Goal: Task Accomplishment & Management: Manage account settings

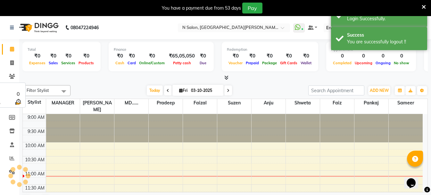
scroll to position [57, 0]
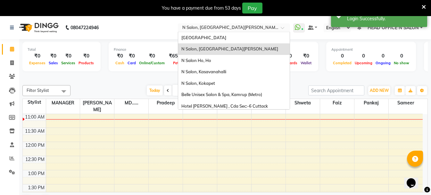
click at [204, 28] on input "text" at bounding box center [227, 28] width 93 height 6
click at [211, 74] on div "N Salon, Kasavanahalli" at bounding box center [234, 72] width 112 height 12
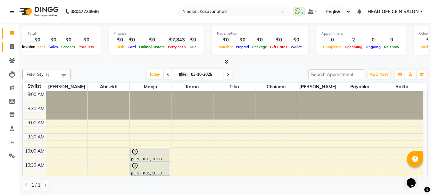
click at [12, 47] on icon at bounding box center [12, 46] width 4 height 5
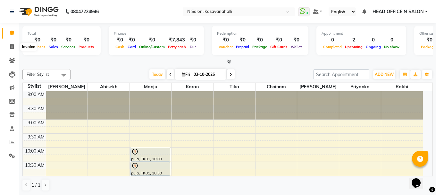
select select "7111"
select select "service"
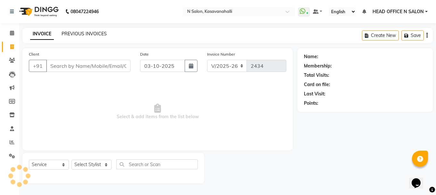
click at [83, 32] on link "PREVIOUS INVOICES" at bounding box center [84, 34] width 45 height 6
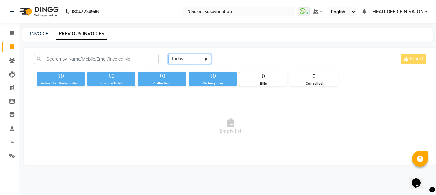
click at [201, 61] on select "Today Yesterday Custom Range" at bounding box center [189, 59] width 43 height 10
select select "range"
click at [168, 54] on select "Today Yesterday Custom Range" at bounding box center [189, 59] width 43 height 10
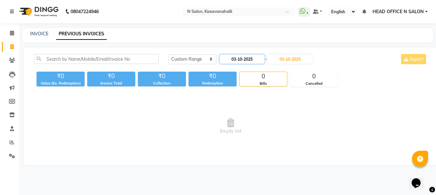
click at [243, 62] on input "03-10-2025" at bounding box center [242, 58] width 45 height 9
select select "10"
select select "2025"
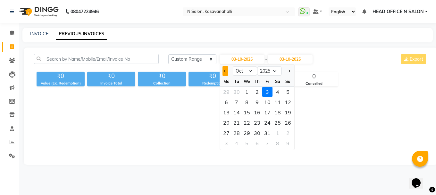
click at [223, 73] on button "Previous month" at bounding box center [224, 71] width 5 height 10
select select "9"
click at [227, 90] on div "1" at bounding box center [226, 92] width 10 height 10
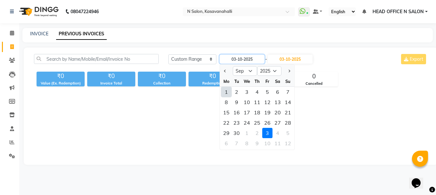
type input "01-09-2025"
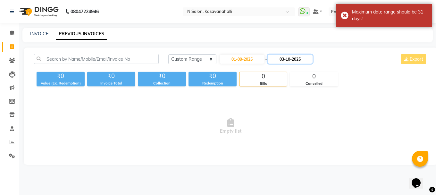
click at [286, 60] on input "03-10-2025" at bounding box center [290, 58] width 45 height 9
select select "10"
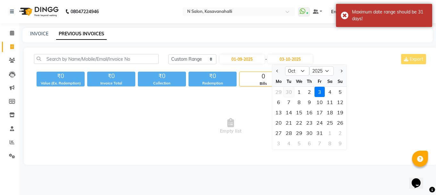
click at [289, 94] on div "30" at bounding box center [289, 92] width 10 height 10
type input "30-09-2025"
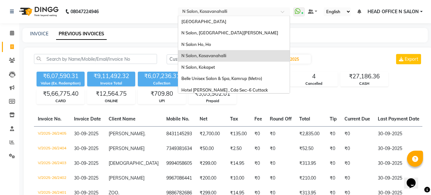
click at [221, 11] on input "text" at bounding box center [227, 12] width 93 height 6
click at [215, 65] on span "N Salon, Kokapet" at bounding box center [198, 66] width 34 height 5
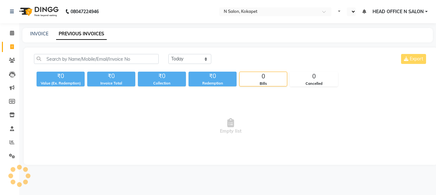
select select "en"
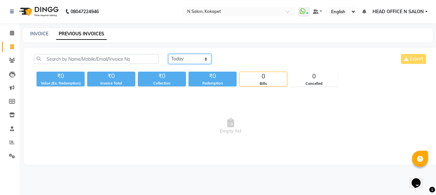
click at [180, 56] on select "[DATE] [DATE] Custom Range" at bounding box center [189, 59] width 43 height 10
select select "range"
click at [168, 54] on select "Today Yesterday Custom Range" at bounding box center [189, 59] width 43 height 10
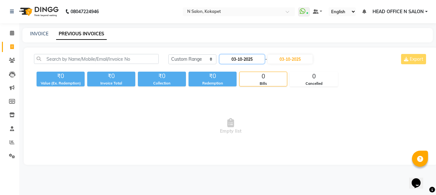
click at [249, 59] on input "03-10-2025" at bounding box center [242, 58] width 45 height 9
select select "10"
select select "2025"
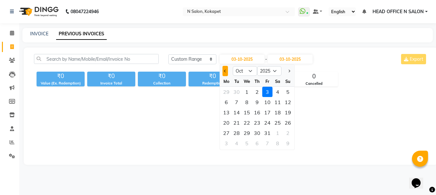
click at [223, 72] on button "Previous month" at bounding box center [224, 71] width 5 height 10
select select "9"
click at [227, 91] on div "1" at bounding box center [226, 92] width 10 height 10
type input "01-09-2025"
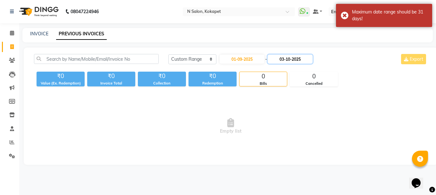
click at [297, 56] on input "03-10-2025" at bounding box center [290, 58] width 45 height 9
select select "10"
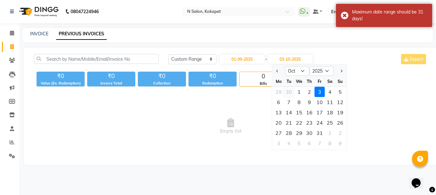
click at [288, 90] on div "30" at bounding box center [289, 92] width 10 height 10
type input "30-09-2025"
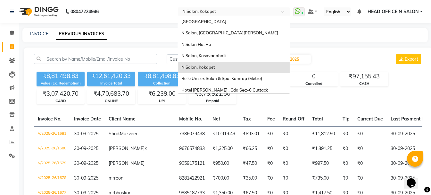
click at [213, 11] on input "text" at bounding box center [227, 12] width 93 height 6
click at [124, 40] on div "INVOICE PREVIOUS INVOICES" at bounding box center [224, 35] width 405 height 14
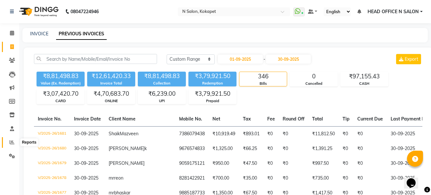
click at [11, 143] on icon at bounding box center [12, 141] width 5 height 5
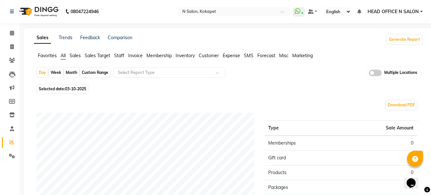
click at [74, 70] on div "Month" at bounding box center [71, 72] width 15 height 9
select select "10"
select select "2025"
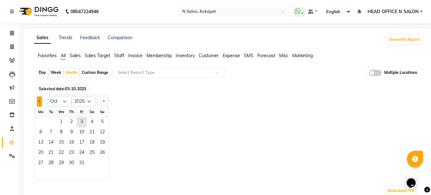
click at [38, 99] on button "Previous month" at bounding box center [39, 101] width 5 height 10
select select "9"
click at [41, 120] on span "1" at bounding box center [41, 122] width 10 height 10
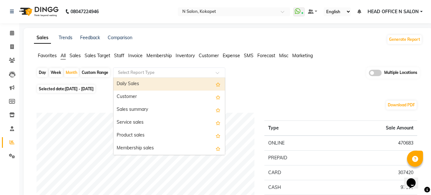
click at [178, 76] on div "Select Report Type" at bounding box center [169, 72] width 112 height 10
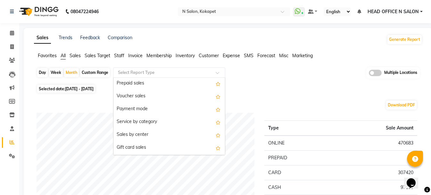
scroll to position [96, 0]
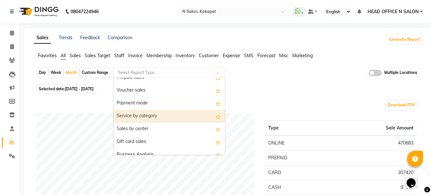
click at [163, 116] on div "Service by category" at bounding box center [169, 116] width 112 height 13
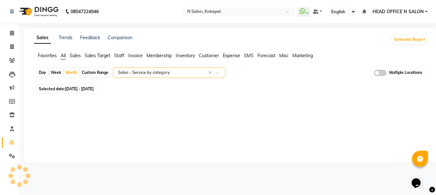
select select "full_report"
select select "csv"
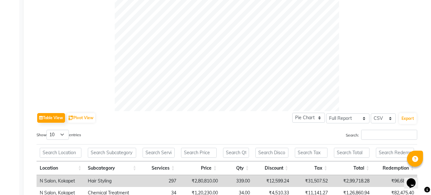
scroll to position [224, 0]
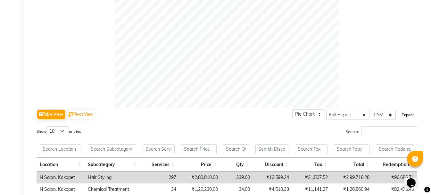
click at [413, 115] on button "Export" at bounding box center [408, 114] width 18 height 11
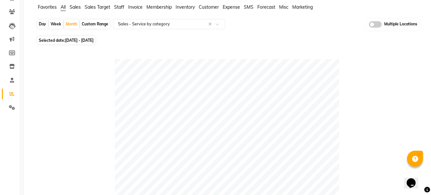
scroll to position [0, 0]
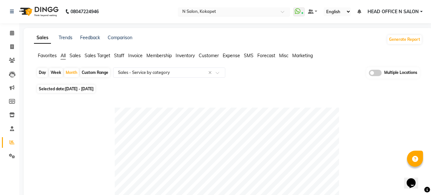
click at [230, 14] on input "text" at bounding box center [227, 12] width 93 height 6
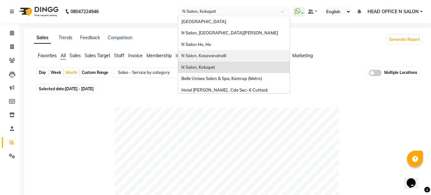
click at [233, 53] on div "N Salon, Kasavanahalli" at bounding box center [234, 56] width 112 height 12
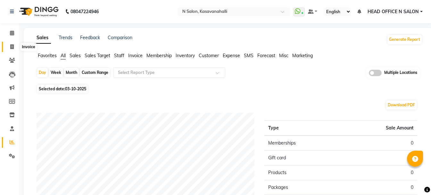
click at [10, 44] on icon at bounding box center [12, 46] width 4 height 5
select select "service"
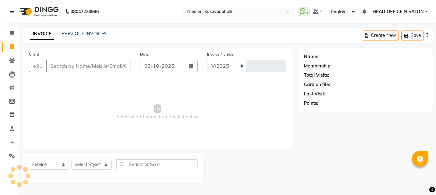
select select "7111"
type input "2434"
click at [81, 34] on link "PREVIOUS INVOICES" at bounding box center [84, 34] width 45 height 6
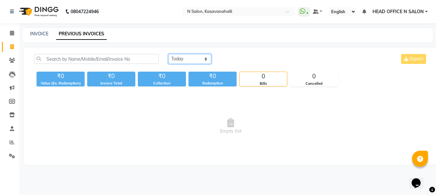
click at [201, 58] on select "Today Yesterday Custom Range" at bounding box center [189, 59] width 43 height 10
select select "range"
click at [168, 54] on select "Today Yesterday Custom Range" at bounding box center [189, 59] width 43 height 10
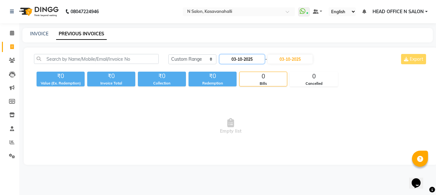
click at [246, 58] on input "03-10-2025" at bounding box center [242, 58] width 45 height 9
select select "10"
select select "2025"
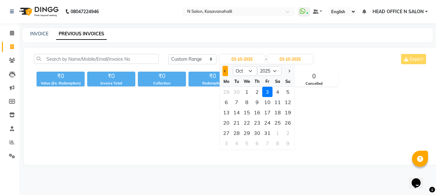
click at [225, 73] on button "Previous month" at bounding box center [224, 71] width 5 height 10
select select "9"
click at [226, 88] on div "1" at bounding box center [226, 92] width 10 height 10
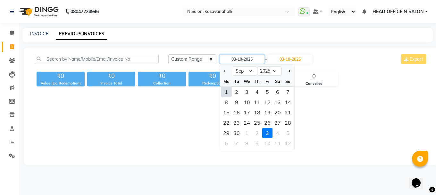
type input "01-09-2025"
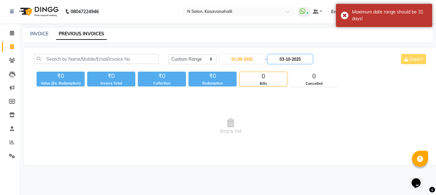
click at [312, 60] on input "03-10-2025" at bounding box center [290, 58] width 45 height 9
select select "10"
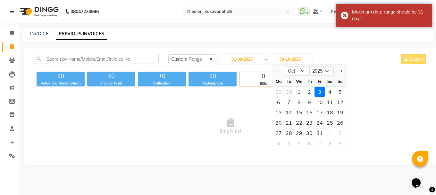
click at [289, 91] on div "30" at bounding box center [289, 92] width 10 height 10
type input "30-09-2025"
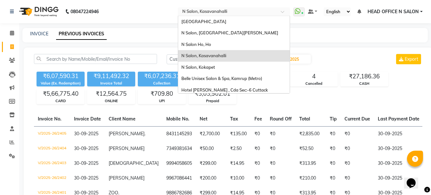
click at [235, 12] on input "text" at bounding box center [227, 12] width 93 height 6
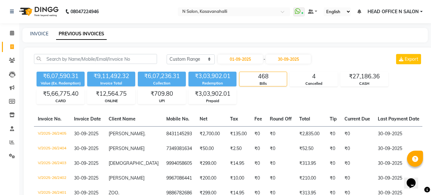
click at [393, 11] on span "HEAD OFFICE N SALON" at bounding box center [393, 11] width 51 height 7
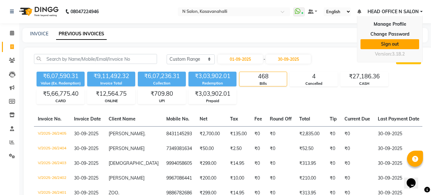
click at [388, 41] on link "Sign out" at bounding box center [390, 44] width 59 height 10
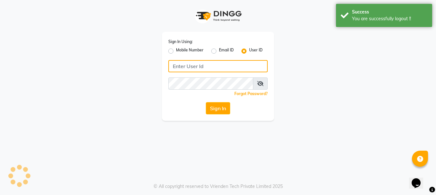
type input "9289115242"
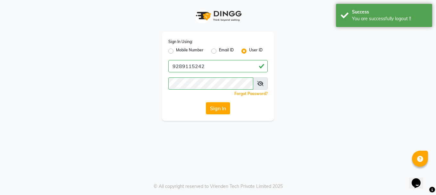
drag, startPoint x: 170, startPoint y: 50, endPoint x: 173, endPoint y: 51, distance: 3.8
click at [176, 50] on label "Mobile Number" at bounding box center [190, 51] width 28 height 8
click at [176, 50] on input "Mobile Number" at bounding box center [178, 49] width 4 height 4
radio input "true"
radio input "false"
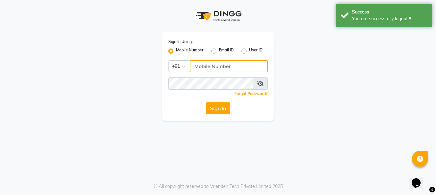
click at [205, 66] on input "Username" at bounding box center [229, 66] width 78 height 12
type input "9289115244"
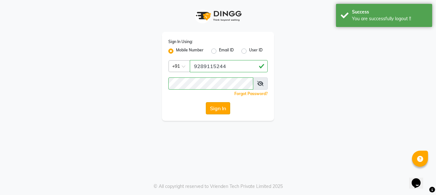
click at [215, 109] on button "Sign In" at bounding box center [218, 108] width 24 height 12
